Goal: Task Accomplishment & Management: Manage account settings

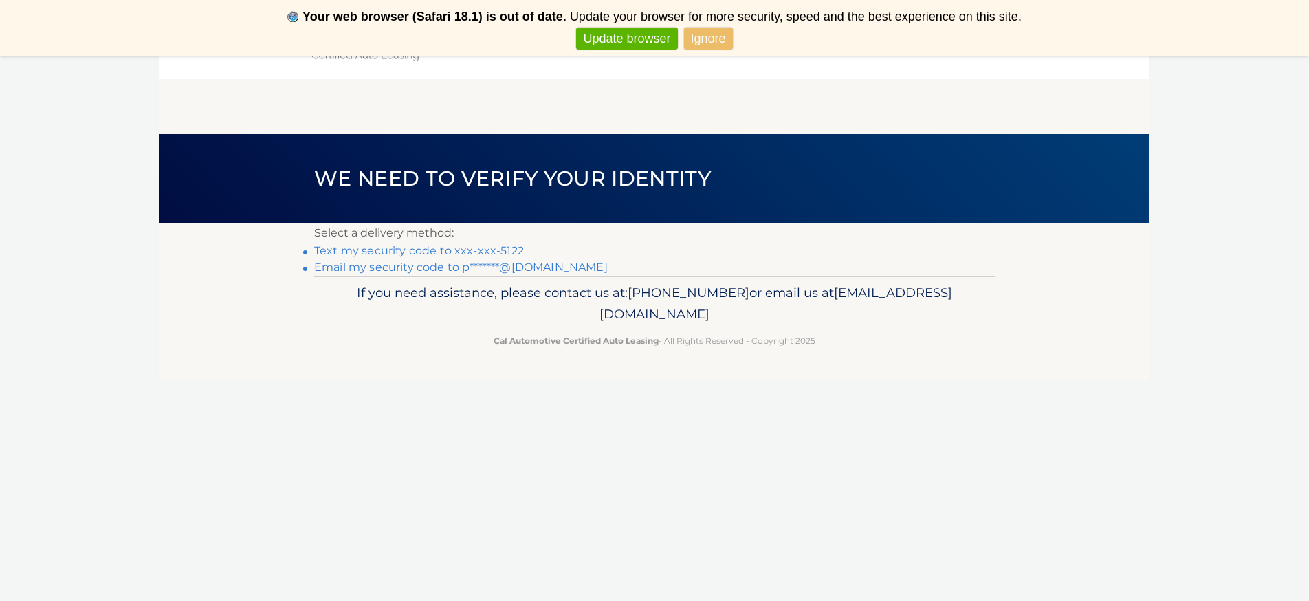
click at [489, 248] on link "Text my security code to xxx-xxx-5122" at bounding box center [419, 250] width 210 height 13
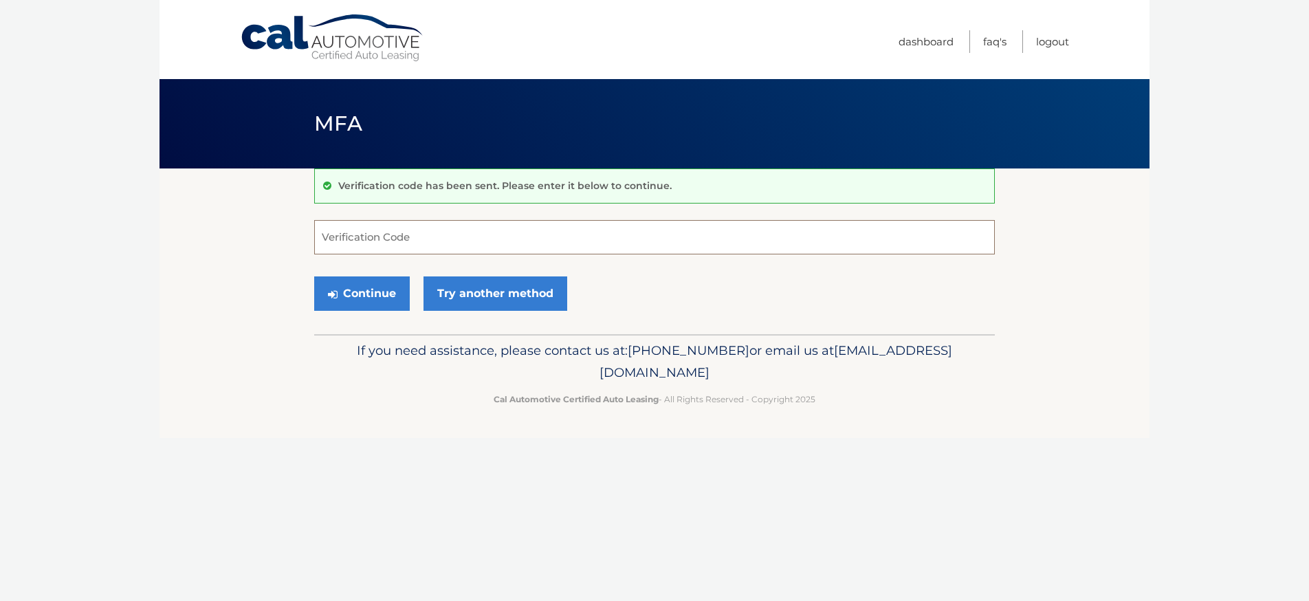
click at [462, 239] on input "Verification Code" at bounding box center [654, 237] width 680 height 34
type input "466675"
click at [349, 297] on button "Continue" at bounding box center [362, 293] width 96 height 34
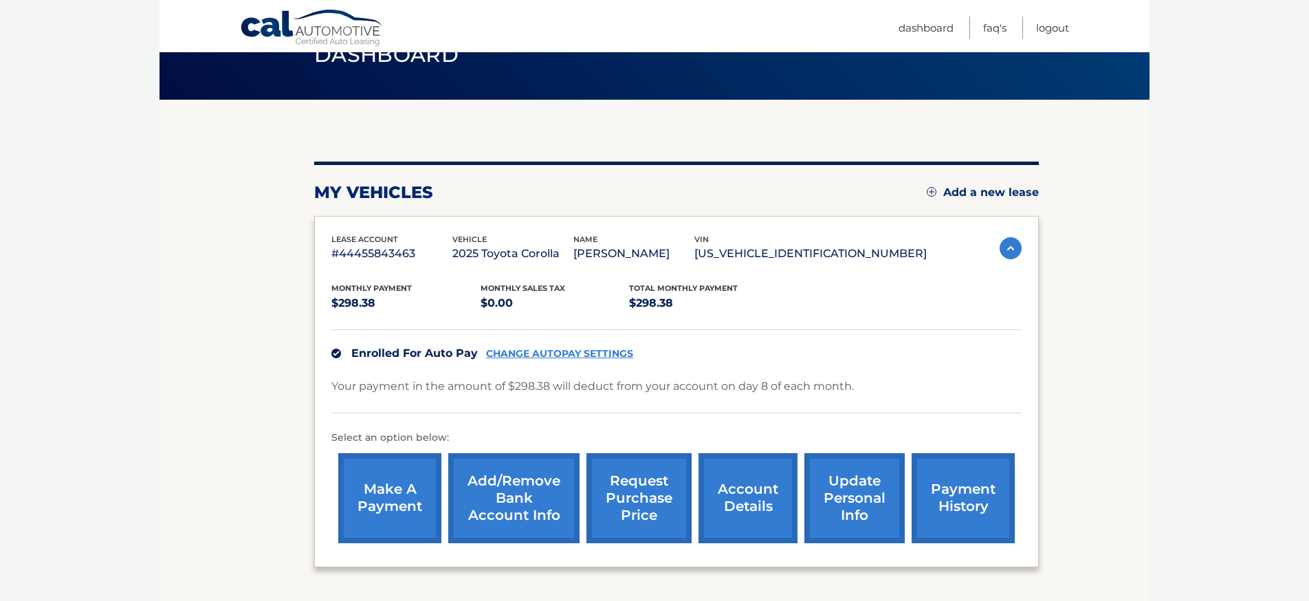
scroll to position [76, 0]
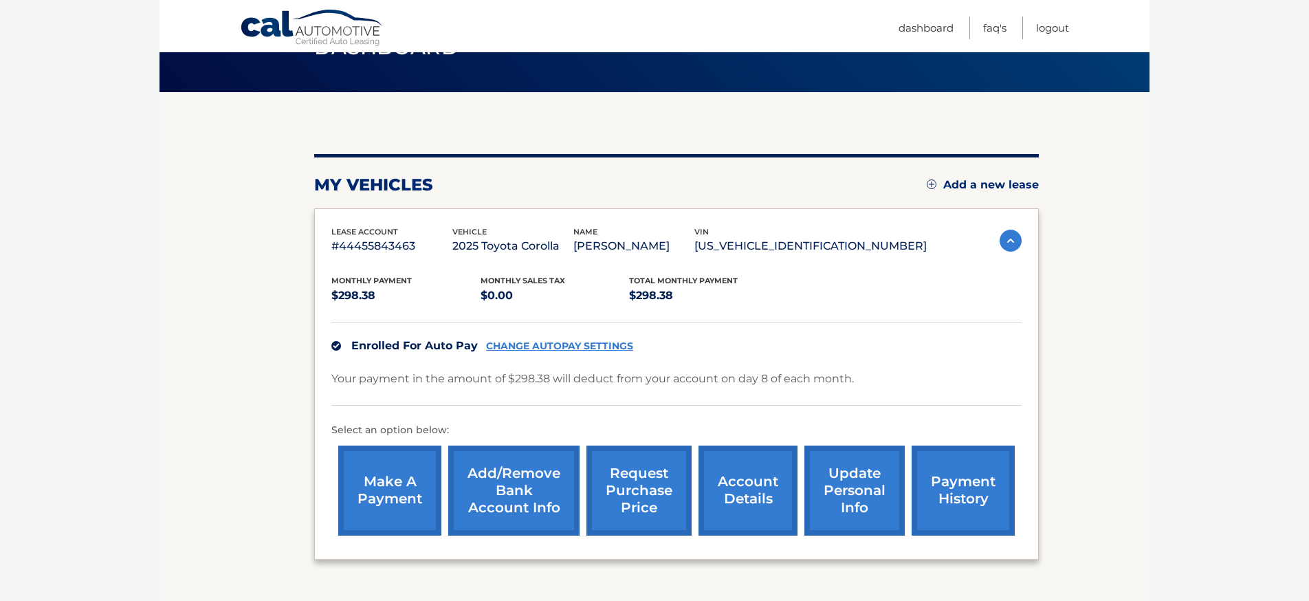
click at [524, 477] on link "Add/Remove bank account info" at bounding box center [513, 490] width 131 height 90
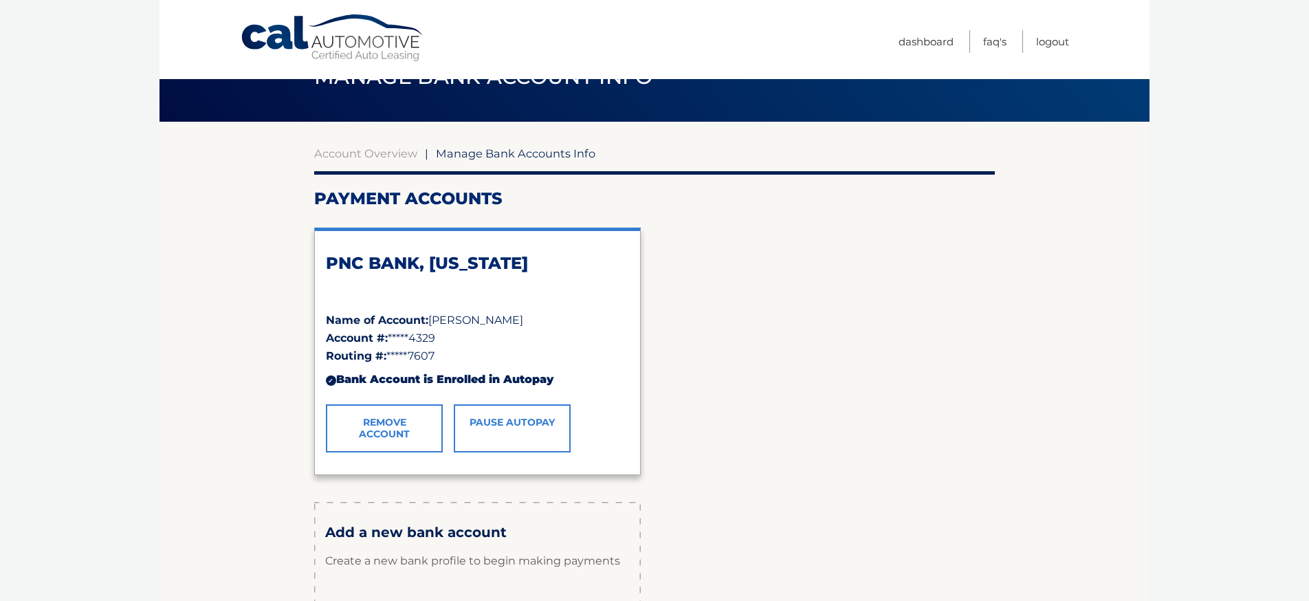
scroll to position [47, 0]
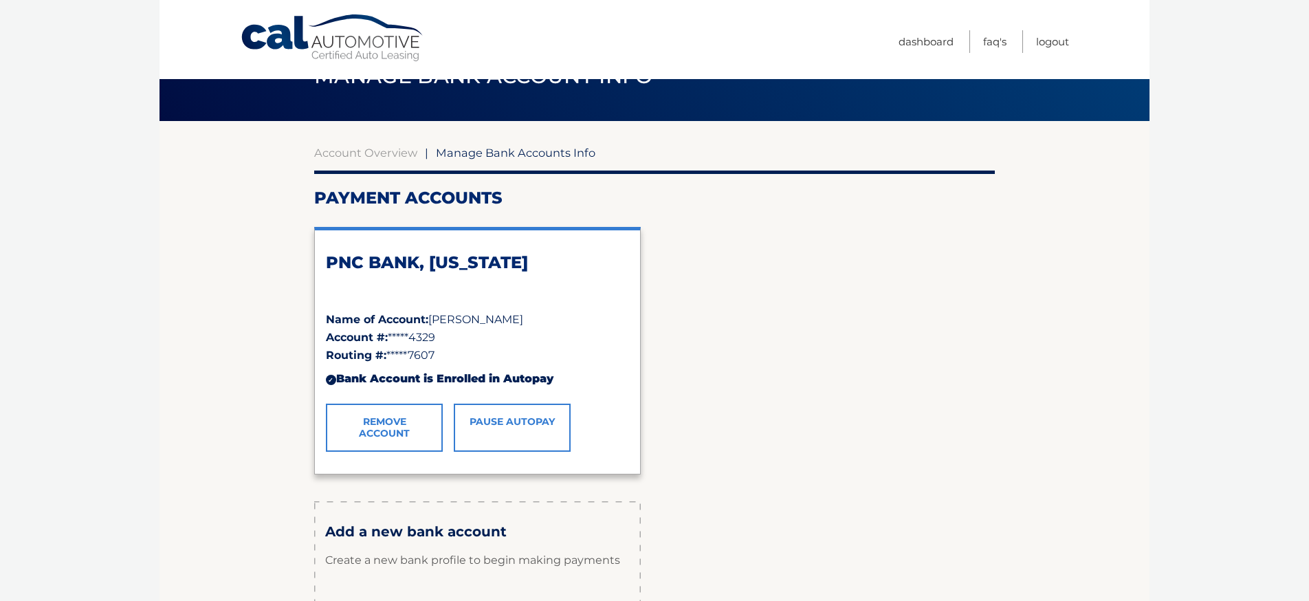
click at [392, 432] on link "Remove Account" at bounding box center [384, 427] width 117 height 48
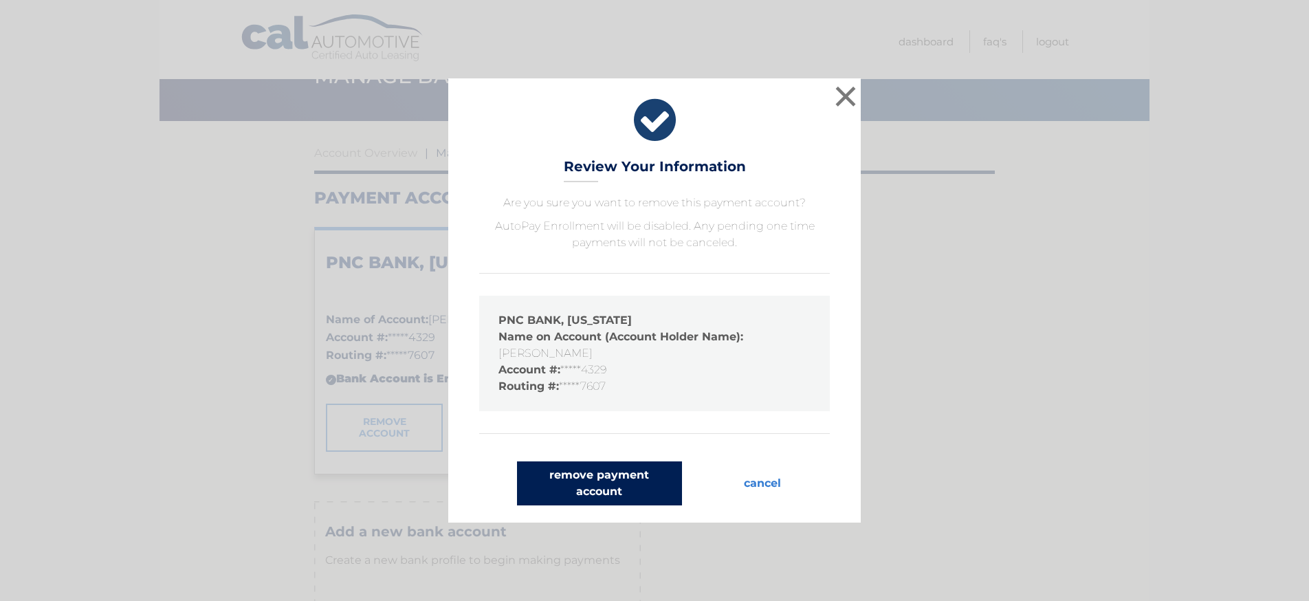
click at [634, 489] on button "remove payment account" at bounding box center [599, 483] width 165 height 44
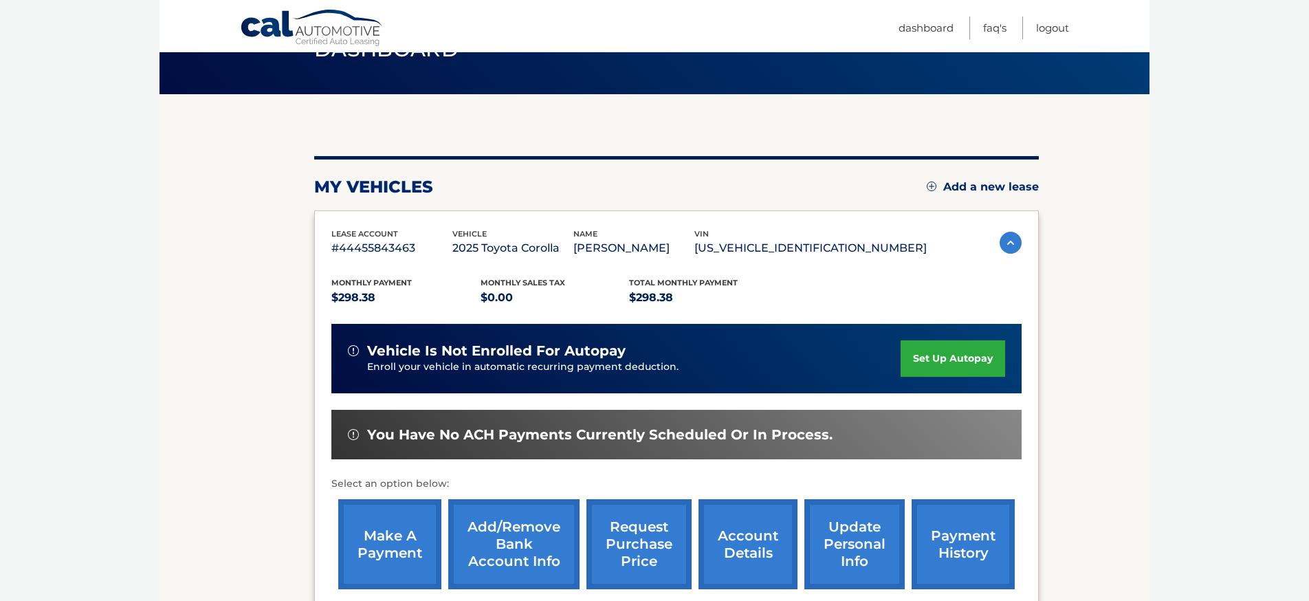
scroll to position [76, 0]
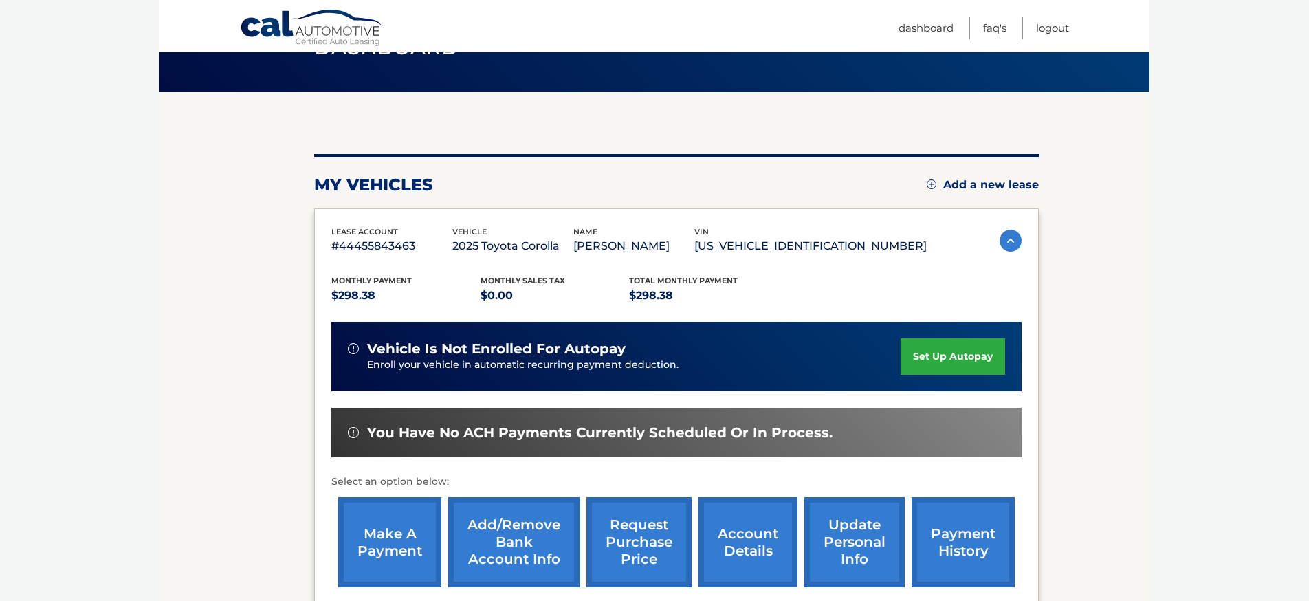
click at [478, 555] on link "Add/Remove bank account info" at bounding box center [513, 542] width 131 height 90
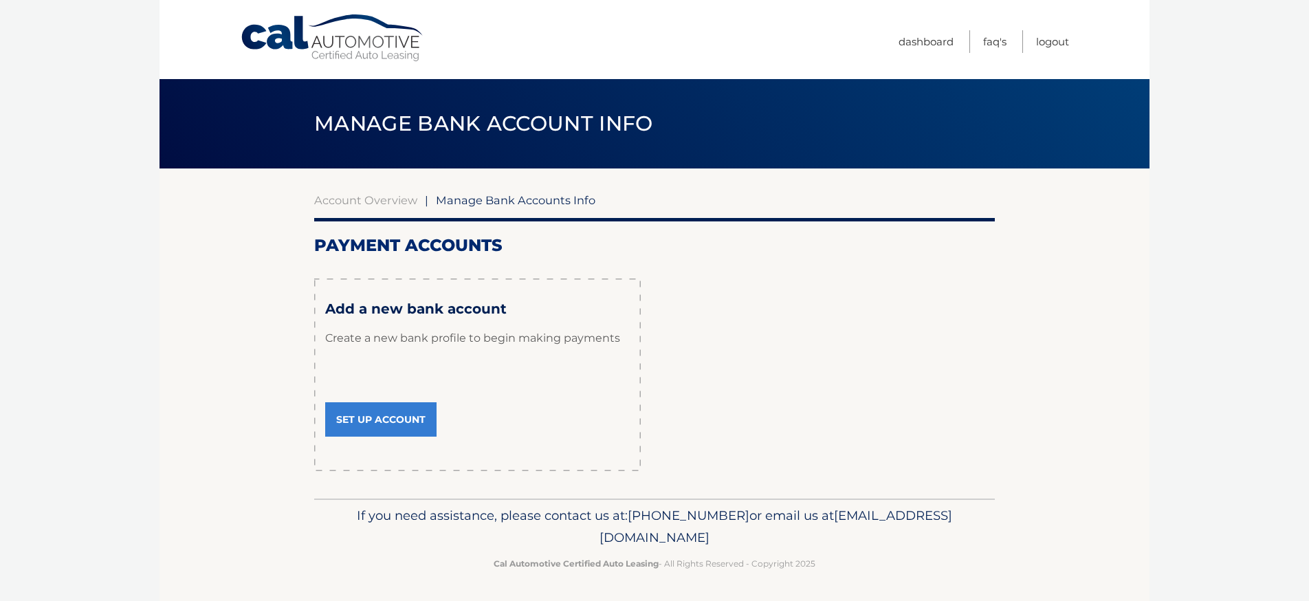
click at [403, 422] on link "Set Up Account" at bounding box center [380, 419] width 111 height 34
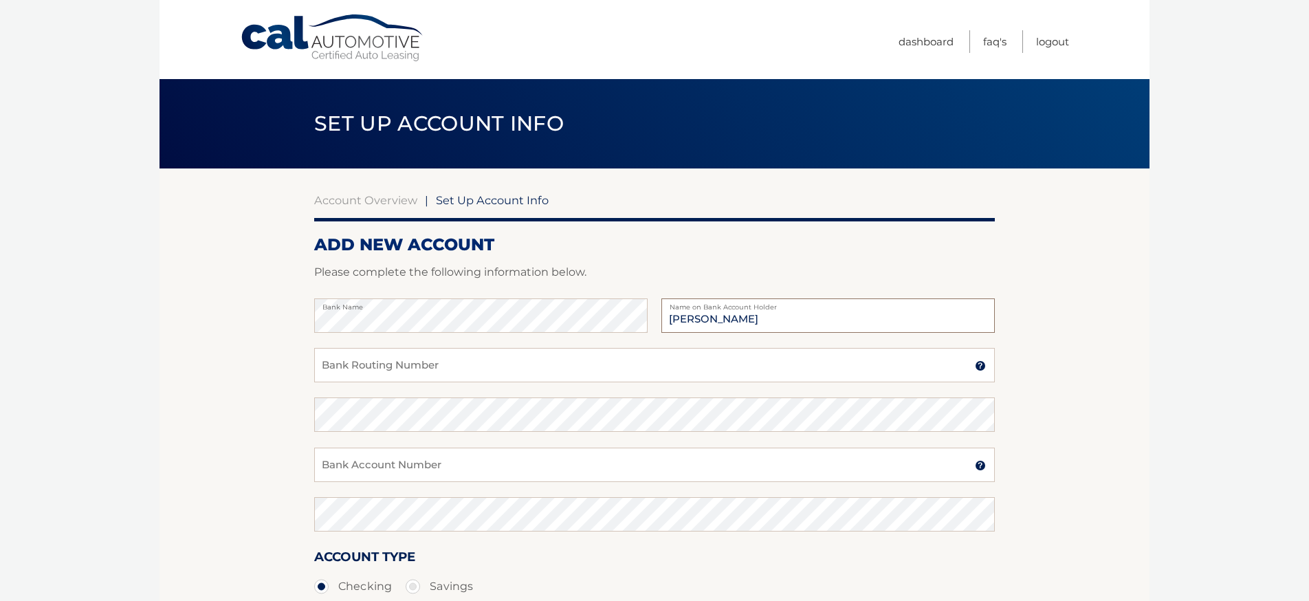
type input "Paul Muniz"
click at [375, 351] on input "Bank Routing Number" at bounding box center [654, 365] width 680 height 34
type input "021200339"
click at [357, 465] on input "Bank Account Number" at bounding box center [654, 464] width 680 height 34
type input "381033857648"
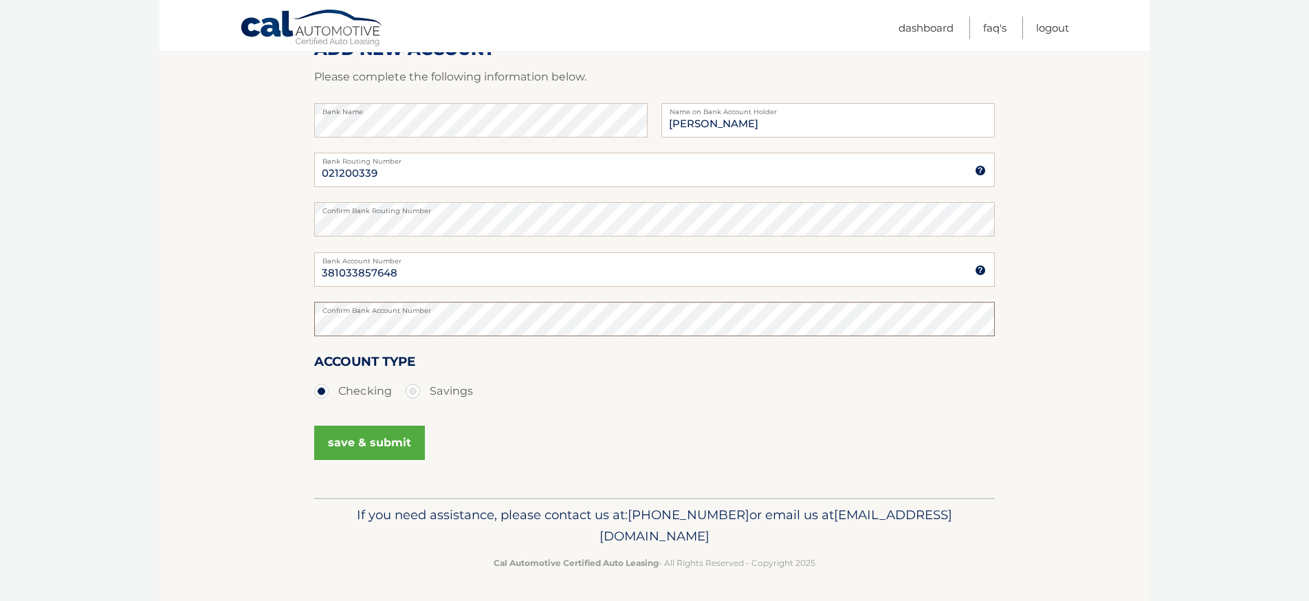
scroll to position [195, 0]
click at [368, 440] on button "save & submit" at bounding box center [369, 443] width 111 height 34
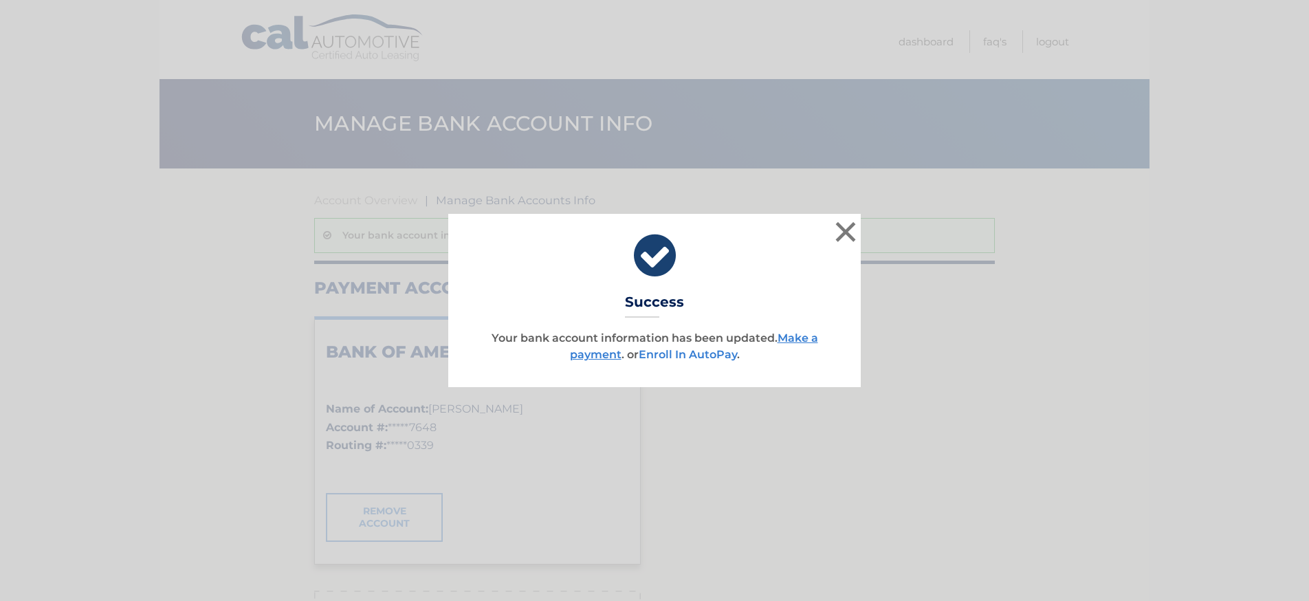
click at [722, 354] on link "Enroll In AutoPay" at bounding box center [688, 354] width 98 height 13
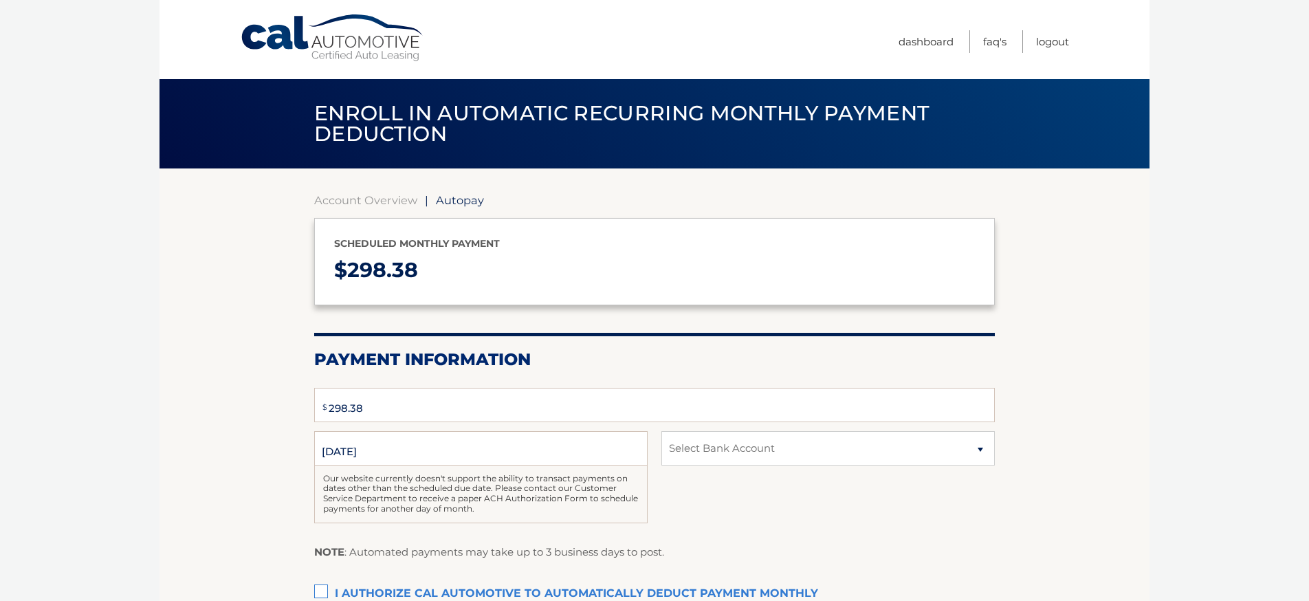
select select "YmVjNmYxYzItNDAyZS00NWFkLTg1NDEtOGY2Nzc3M2Y1OTYy"
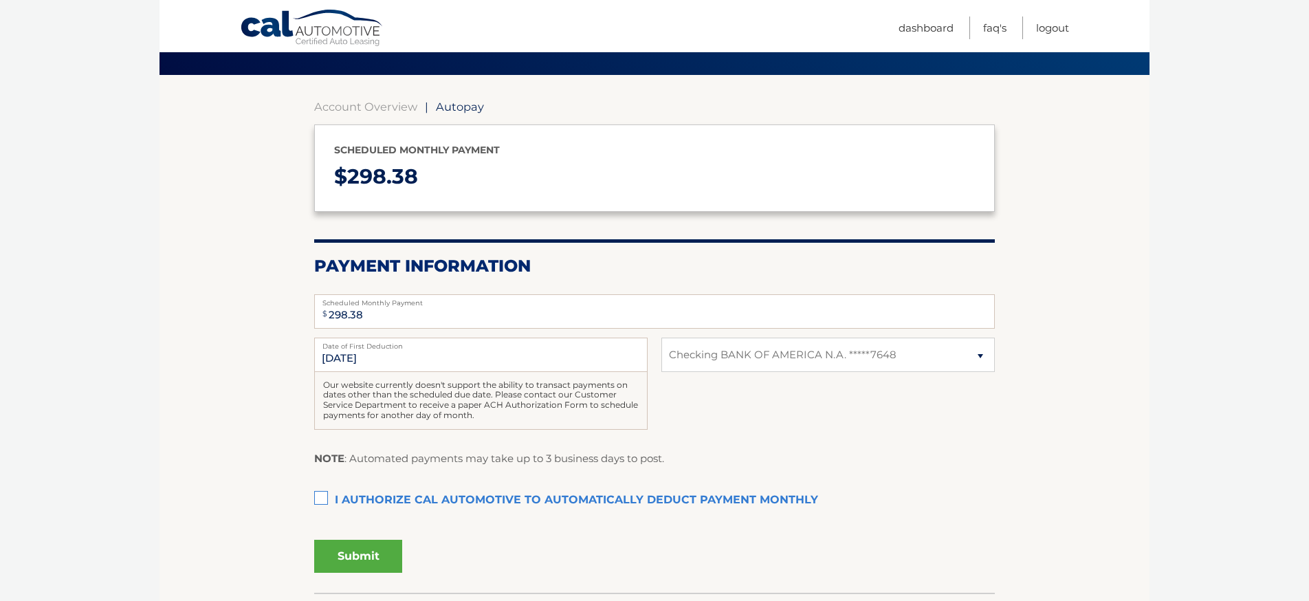
scroll to position [155, 0]
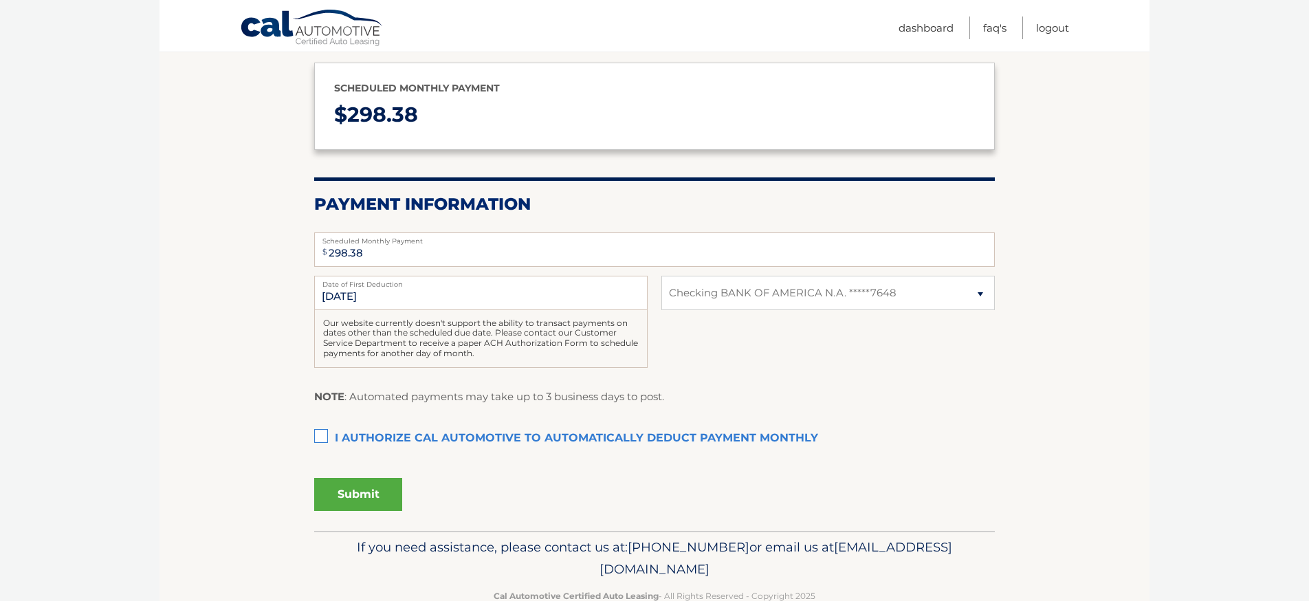
click at [317, 430] on label "I authorize cal automotive to automatically deduct payment monthly This checkbo…" at bounding box center [654, 438] width 680 height 27
click at [0, 0] on input "I authorize cal automotive to automatically deduct payment monthly This checkbo…" at bounding box center [0, 0] width 0 height 0
click at [350, 485] on button "Submit" at bounding box center [358, 494] width 88 height 33
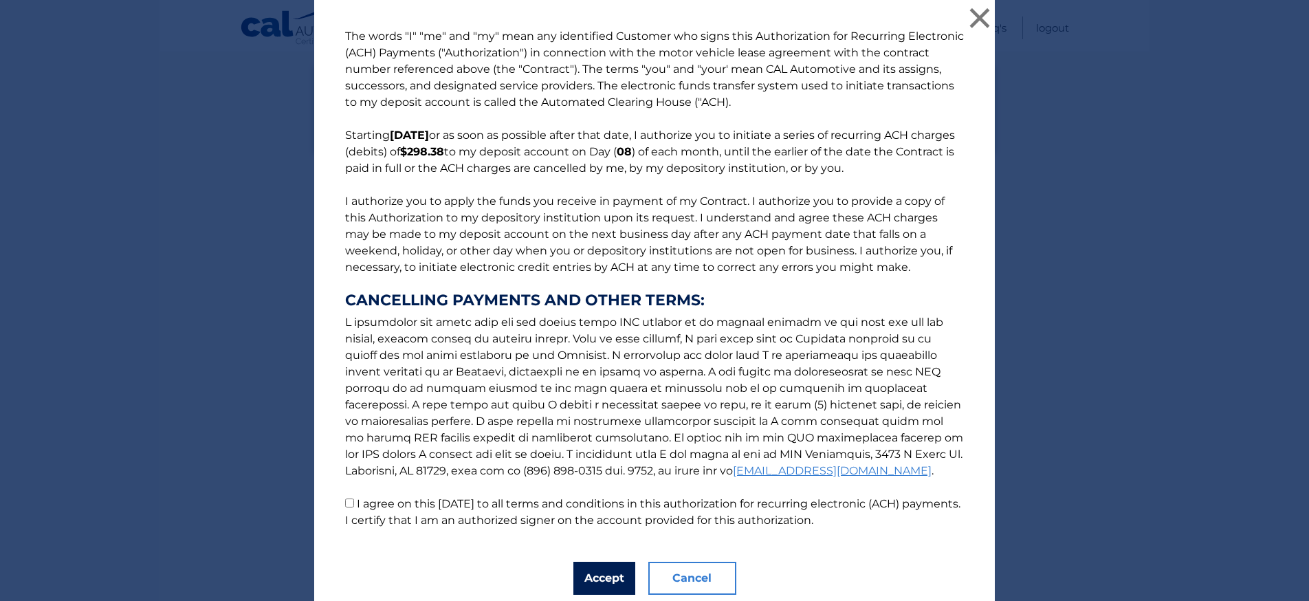
click at [613, 581] on button "Accept" at bounding box center [604, 578] width 62 height 33
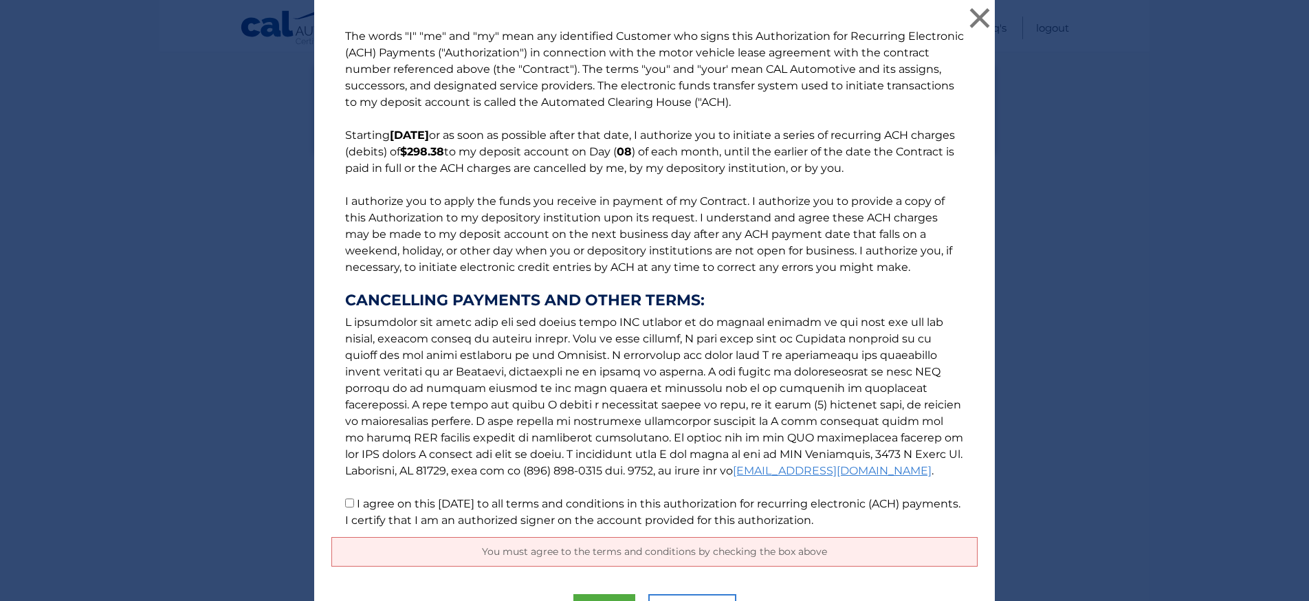
scroll to position [0, 0]
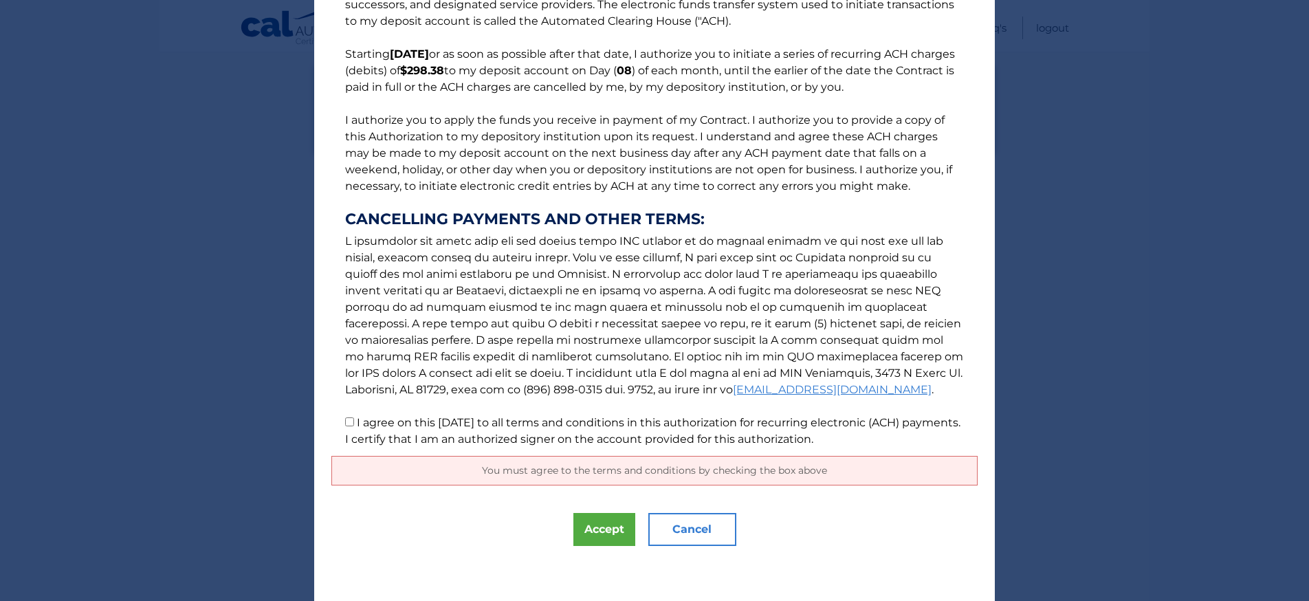
click at [353, 426] on input "I agree on this 10/04/2025 to all terms and conditions in this authorization fo…" at bounding box center [349, 421] width 9 height 9
checkbox input "true"
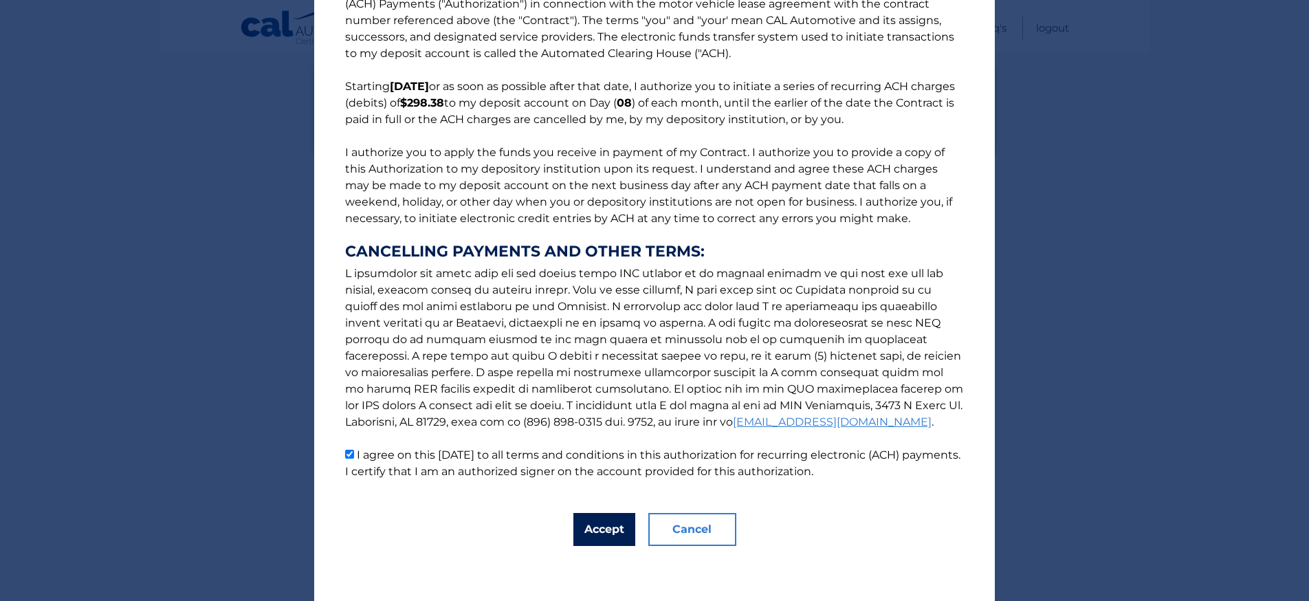
click at [579, 537] on button "Accept" at bounding box center [604, 529] width 62 height 33
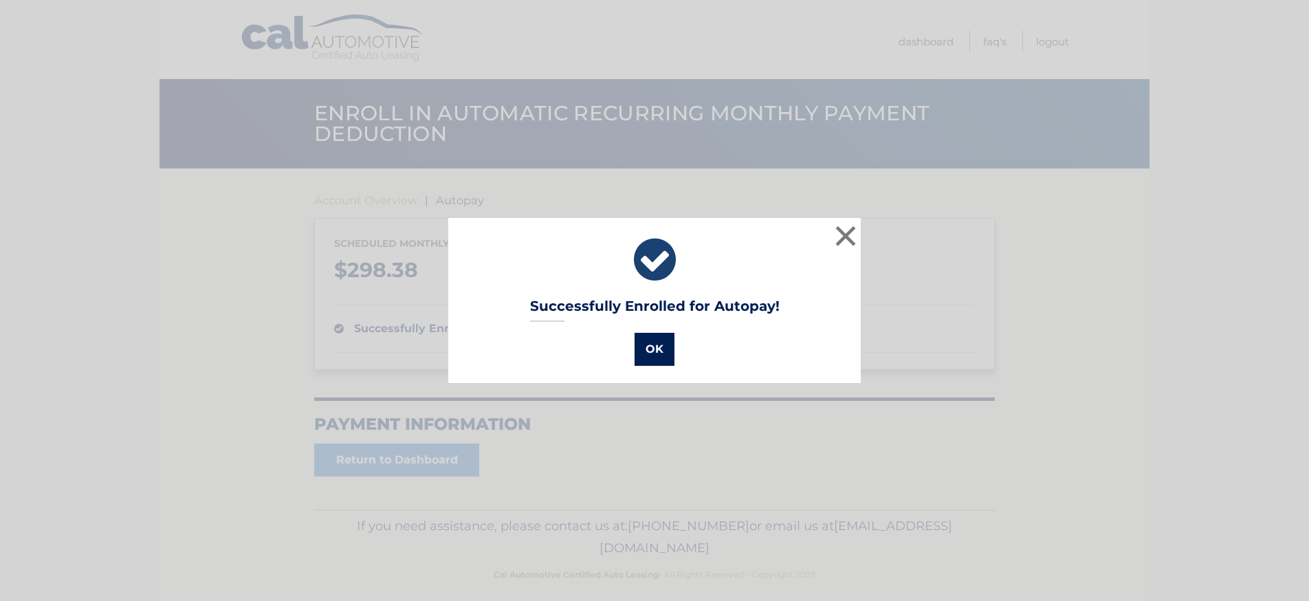
click at [650, 353] on button "OK" at bounding box center [654, 349] width 40 height 33
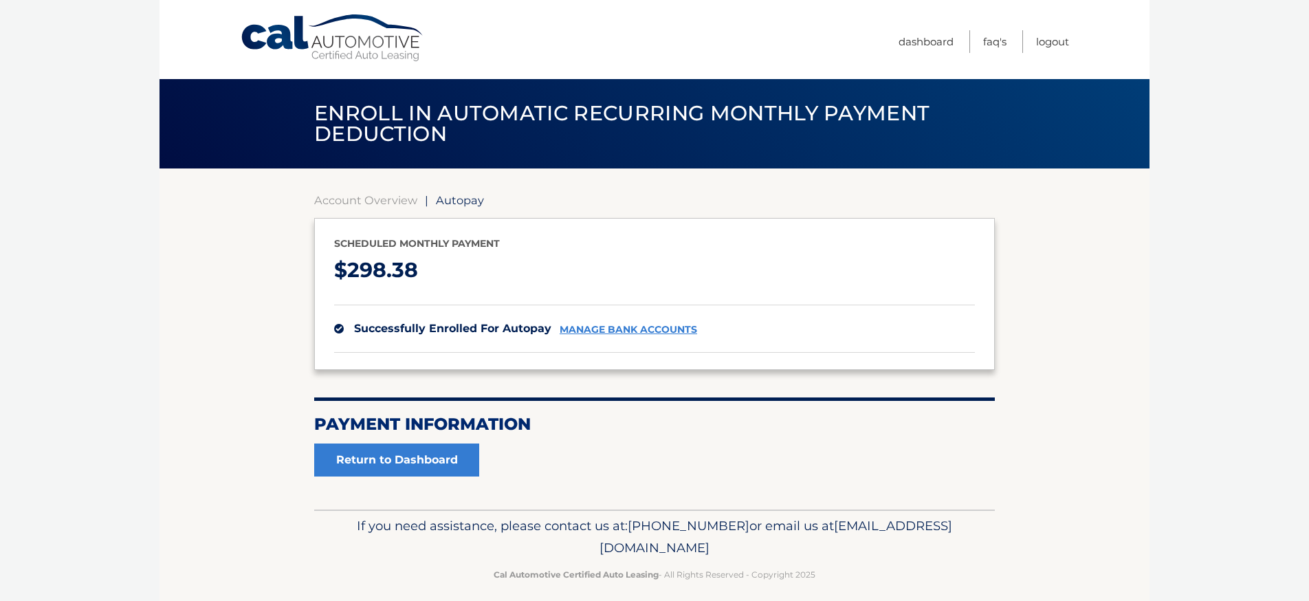
click at [594, 333] on link "manage bank accounts" at bounding box center [627, 330] width 137 height 12
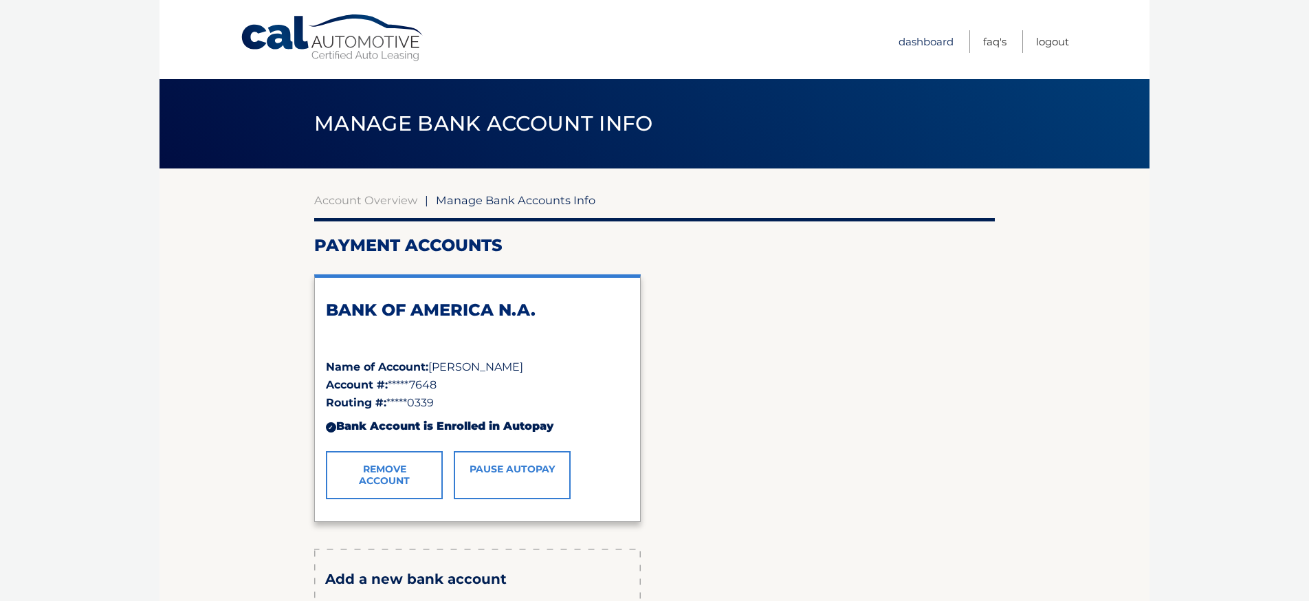
click at [920, 50] on link "Dashboard" at bounding box center [925, 41] width 55 height 23
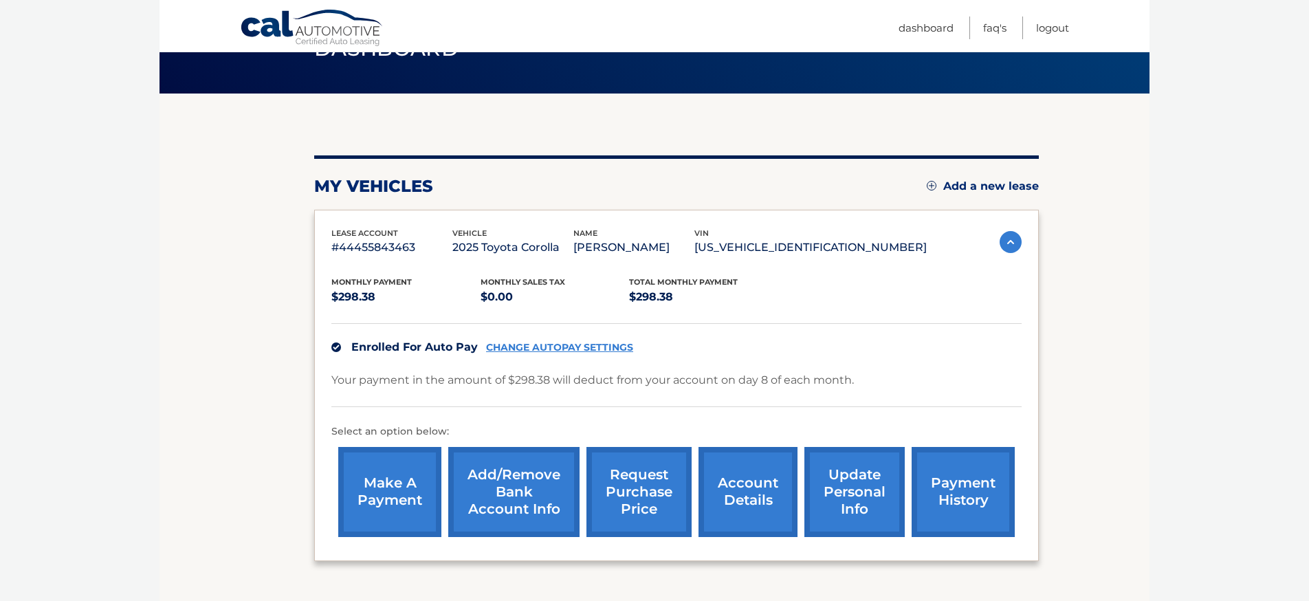
scroll to position [74, 0]
click at [935, 478] on link "payment history" at bounding box center [962, 492] width 103 height 90
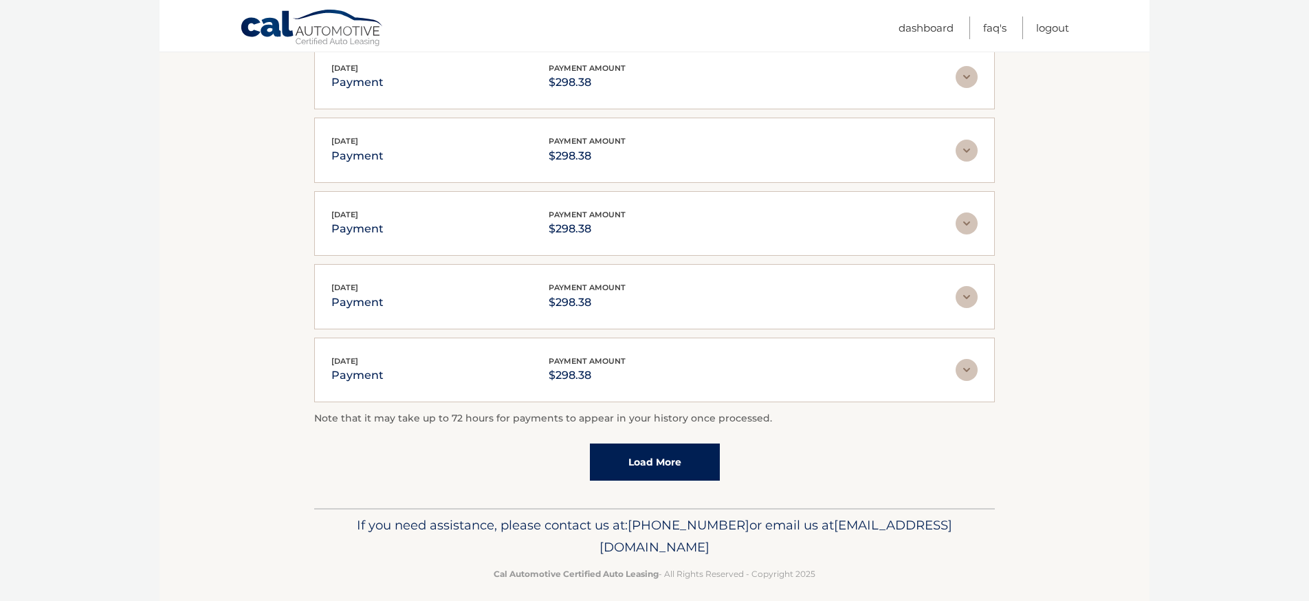
scroll to position [293, 0]
click at [680, 458] on link "Load More" at bounding box center [655, 459] width 130 height 37
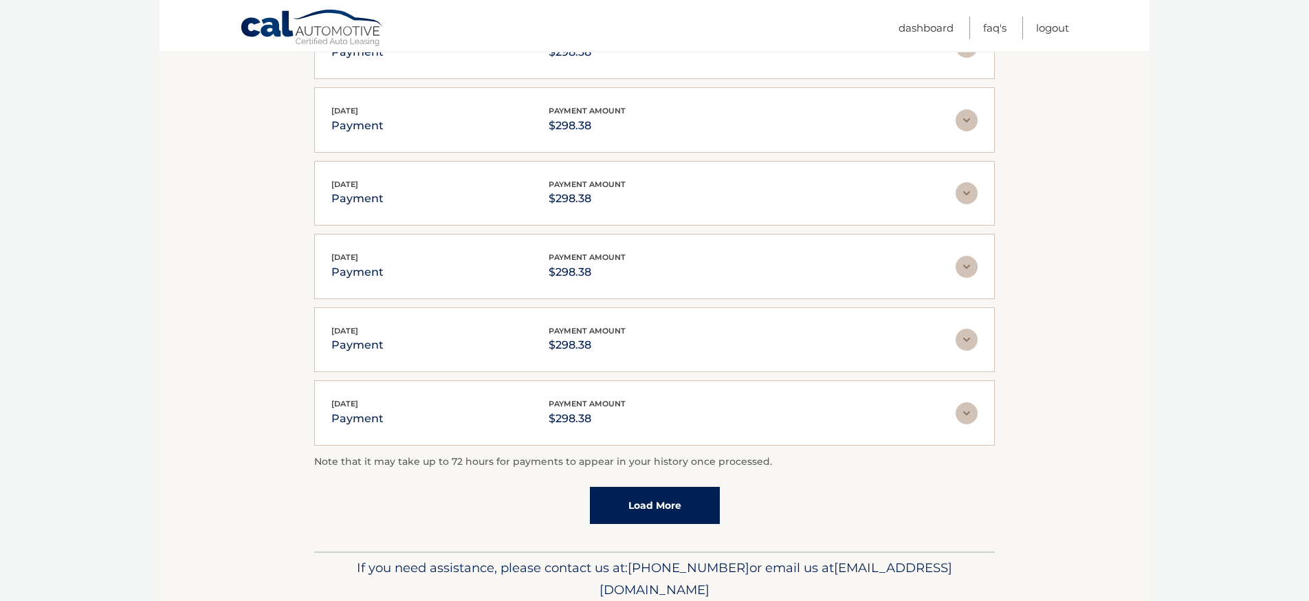
scroll to position [322, 0]
